Goal: Find specific page/section

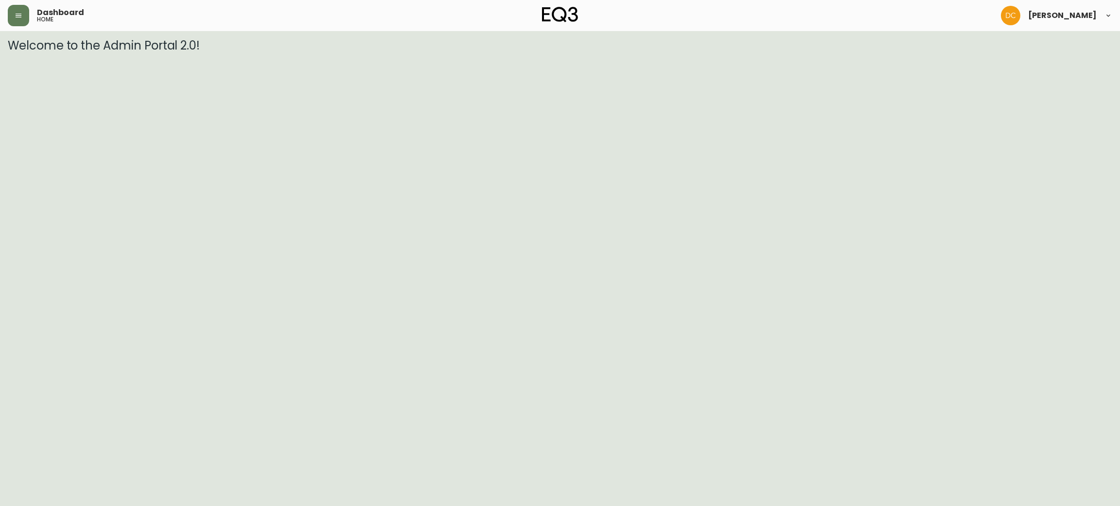
click at [2, 18] on header "Dashboard home [PERSON_NAME]" at bounding box center [560, 15] width 1120 height 31
click at [17, 13] on icon "button" at bounding box center [19, 16] width 8 height 8
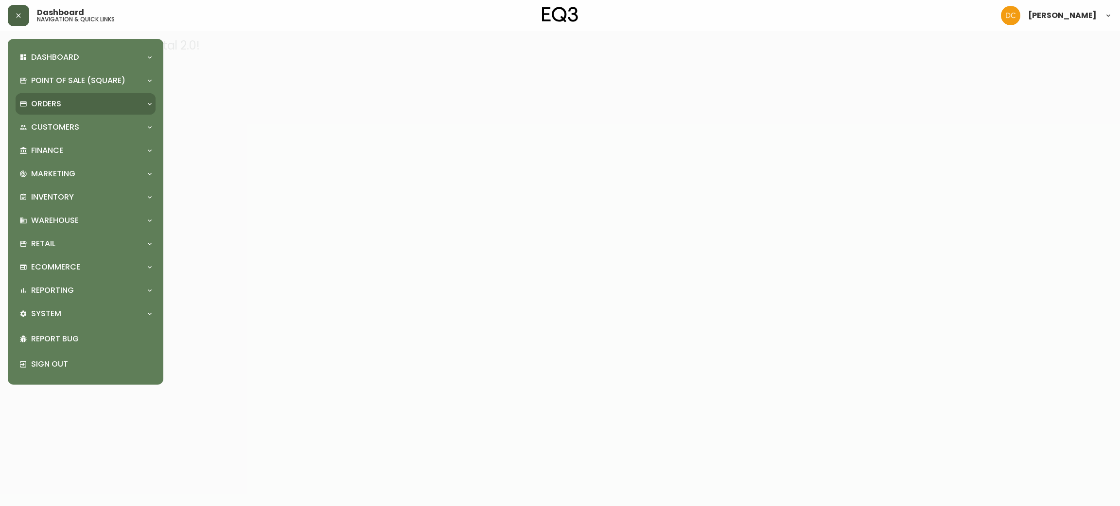
click at [56, 106] on p "Orders" at bounding box center [46, 104] width 30 height 11
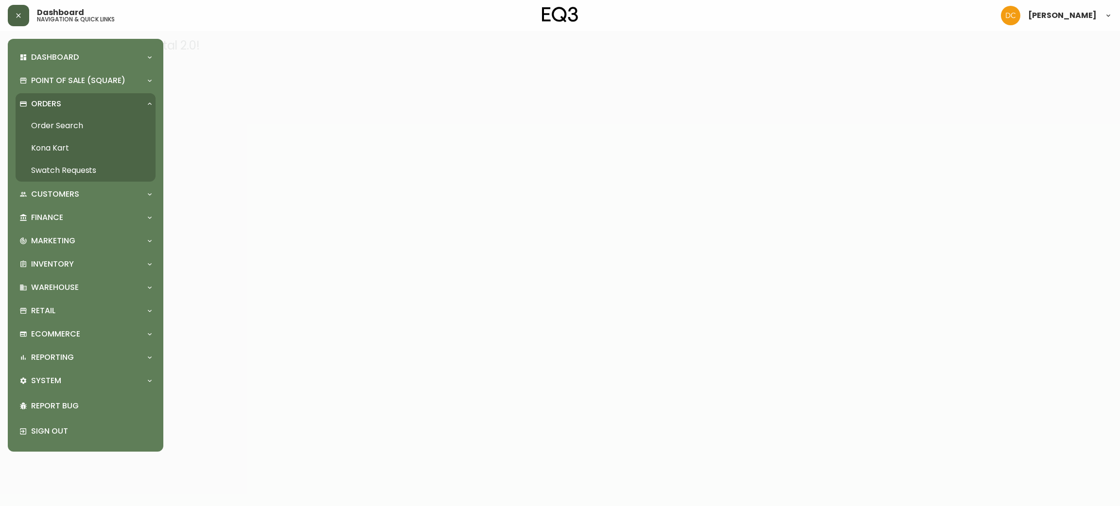
click at [59, 125] on link "Order Search" at bounding box center [86, 126] width 140 height 22
